Goal: Task Accomplishment & Management: Manage account settings

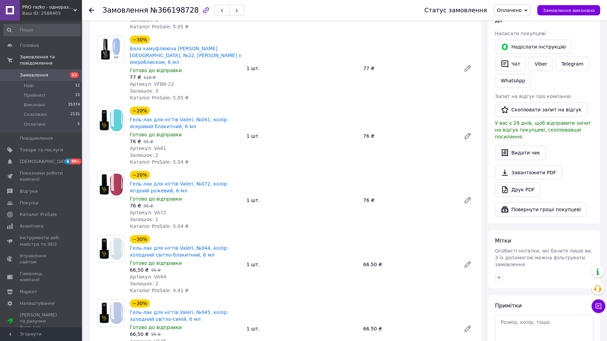
scroll to position [359, 0]
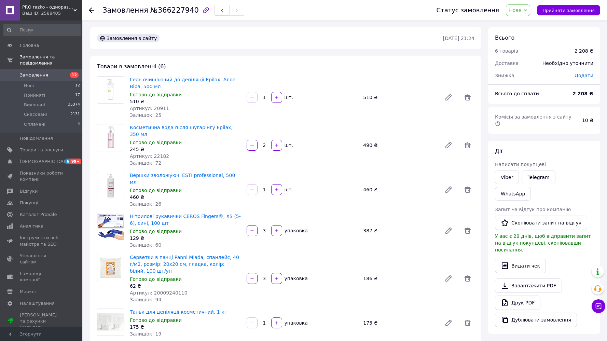
click at [587, 76] on span "Додати" at bounding box center [583, 75] width 19 height 5
click at [527, 101] on input "text" at bounding box center [536, 103] width 40 height 14
type input "208"
click at [566, 122] on button "Зберегти" at bounding box center [570, 122] width 34 height 14
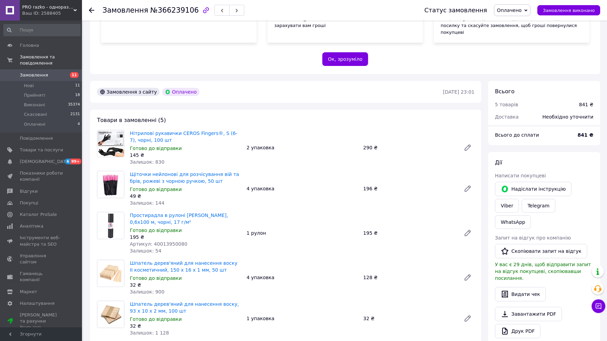
scroll to position [130, 0]
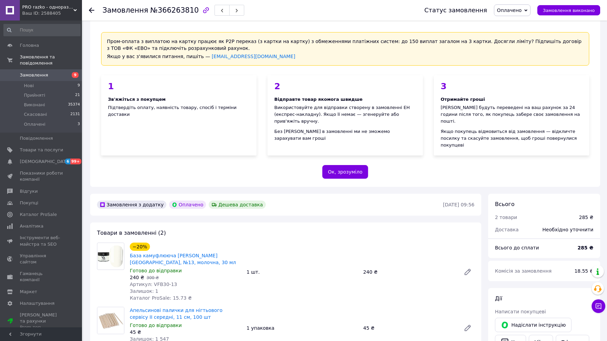
scroll to position [37, 0]
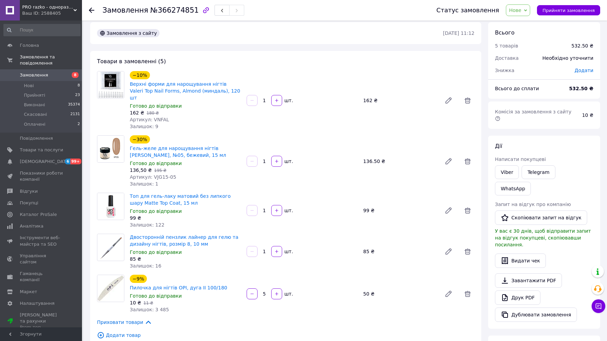
scroll to position [5, 0]
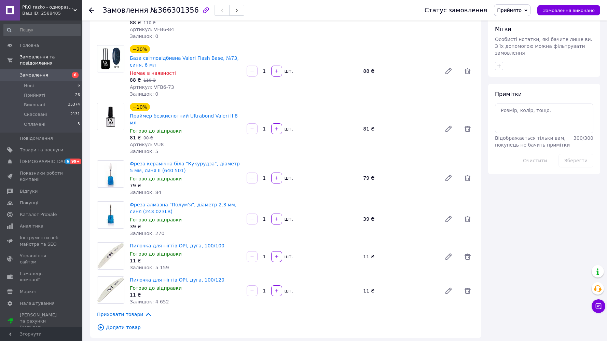
scroll to position [296, 0]
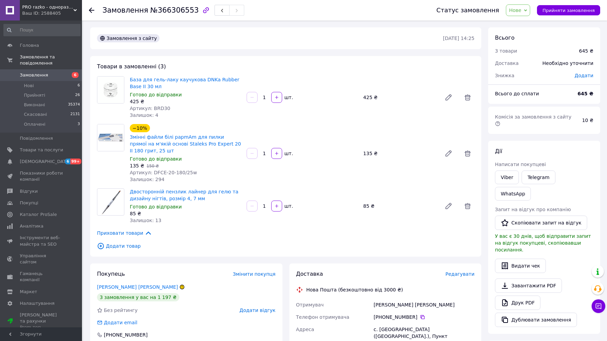
click at [586, 76] on span "Додати" at bounding box center [583, 75] width 19 height 5
click at [527, 103] on input "text" at bounding box center [536, 103] width 40 height 14
type input "2"
type input "42"
click at [568, 124] on button "Зберегти" at bounding box center [570, 122] width 34 height 14
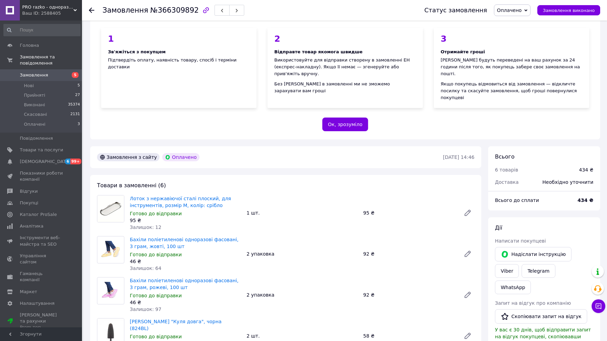
scroll to position [72, 0]
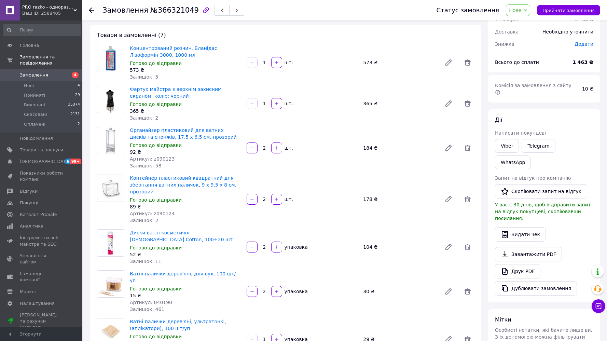
scroll to position [25, 0]
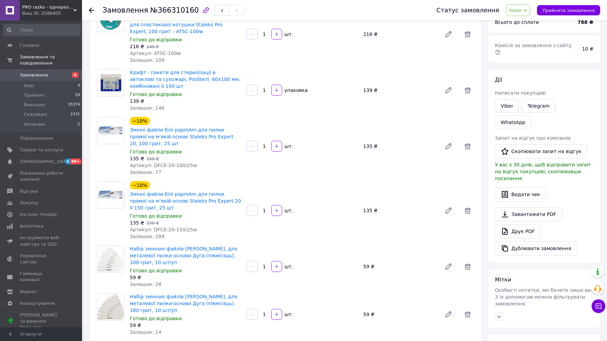
scroll to position [17, 0]
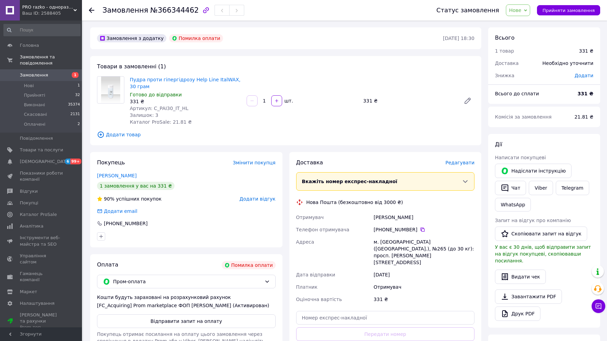
click at [520, 10] on span "Нове" at bounding box center [515, 10] width 12 height 5
click at [517, 45] on li "Скасовано" at bounding box center [521, 44] width 31 height 10
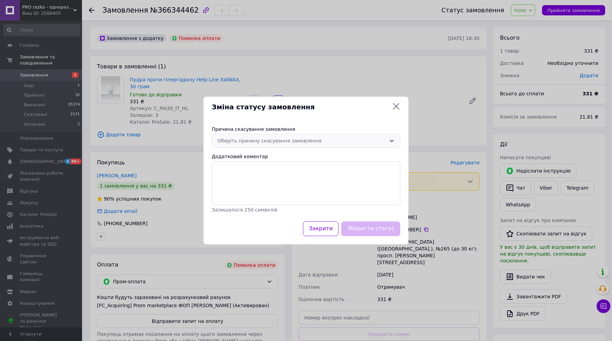
click at [331, 143] on div "Оберіть причину скасування замовлення" at bounding box center [301, 141] width 169 height 8
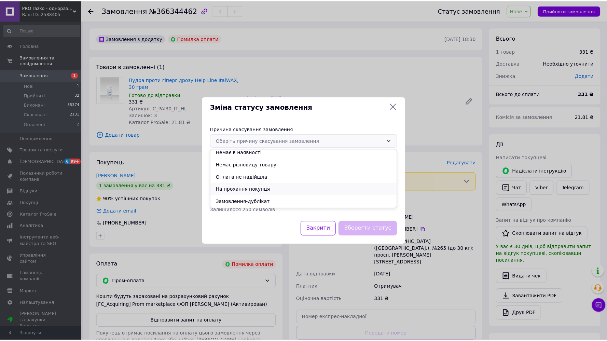
scroll to position [4, 0]
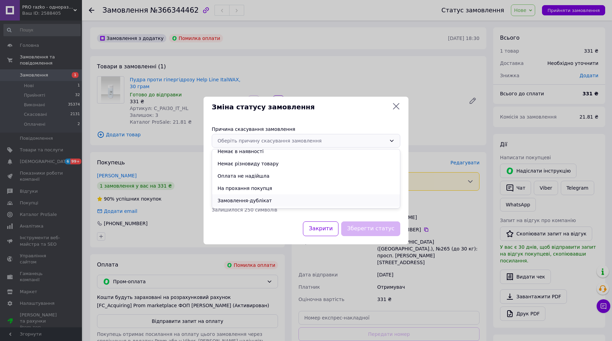
click at [278, 198] on li "Замовлення-дублікат" at bounding box center [306, 200] width 188 height 12
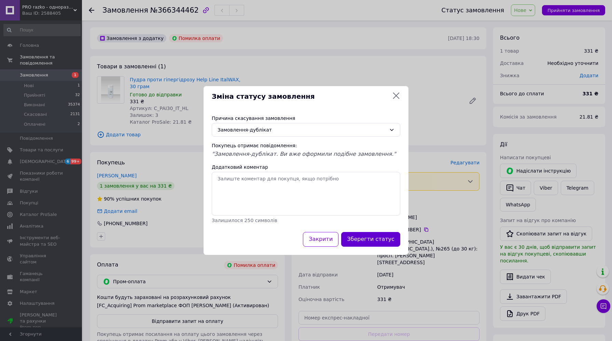
click at [376, 241] on button "Зберегти статус" at bounding box center [370, 239] width 59 height 15
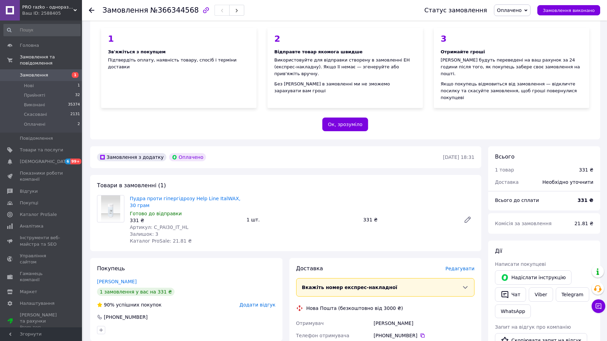
scroll to position [67, 0]
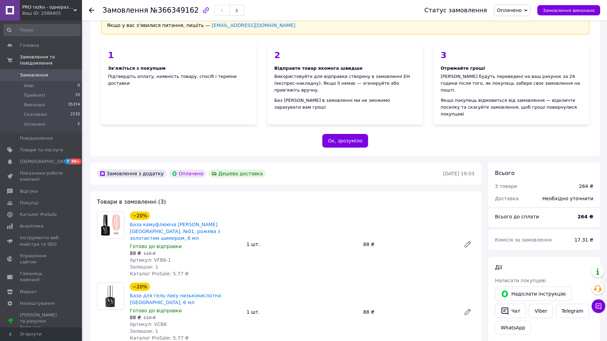
scroll to position [45, 0]
